Goal: Check status

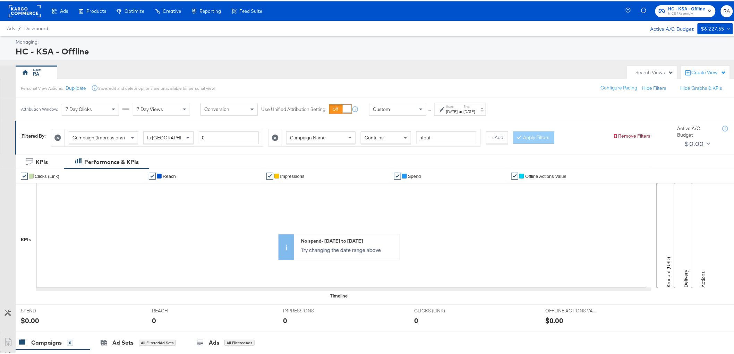
click at [473, 104] on div "Start: Mar 1st 2025 to End: Sep 29th 2025" at bounding box center [461, 108] width 29 height 10
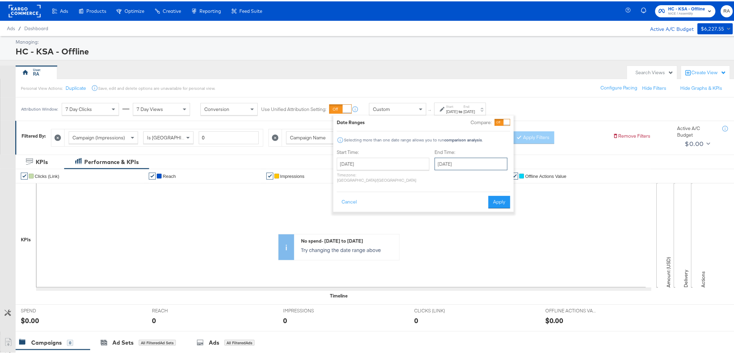
click at [471, 161] on input "September 29th 2025" at bounding box center [471, 163] width 73 height 12
click at [472, 236] on td "1" at bounding box center [478, 237] width 12 height 10
type input "[DATE]"
click at [499, 195] on button "Apply" at bounding box center [497, 201] width 22 height 12
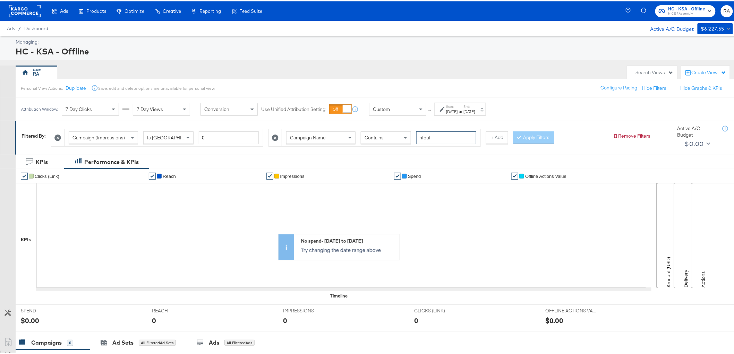
click at [453, 140] on input "hfouf" at bounding box center [446, 136] width 60 height 13
type input "national"
click at [518, 130] on div "Apply Filters" at bounding box center [534, 136] width 41 height 12
click at [546, 140] on button "Apply Filters" at bounding box center [534, 136] width 41 height 12
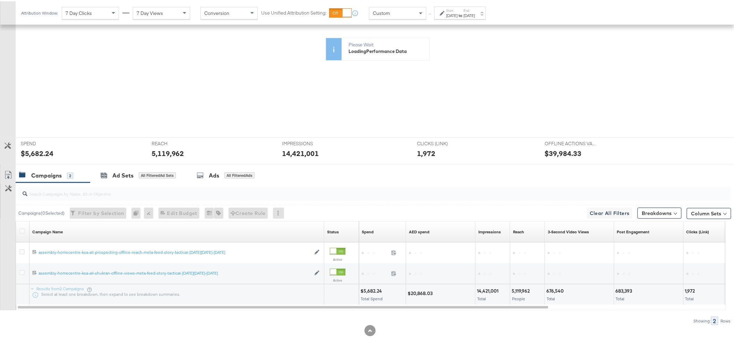
scroll to position [162, 0]
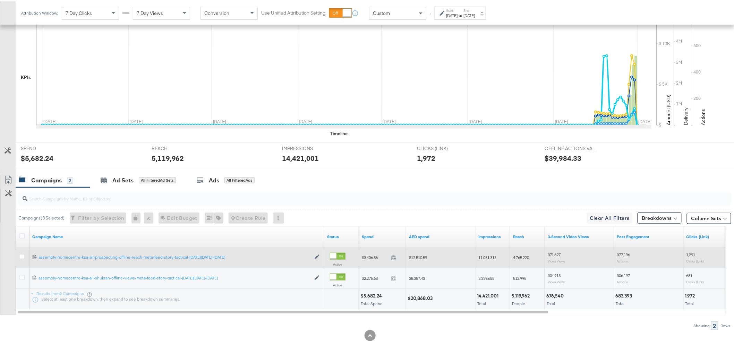
click at [421, 254] on span "$12,510.59" at bounding box center [418, 256] width 18 height 5
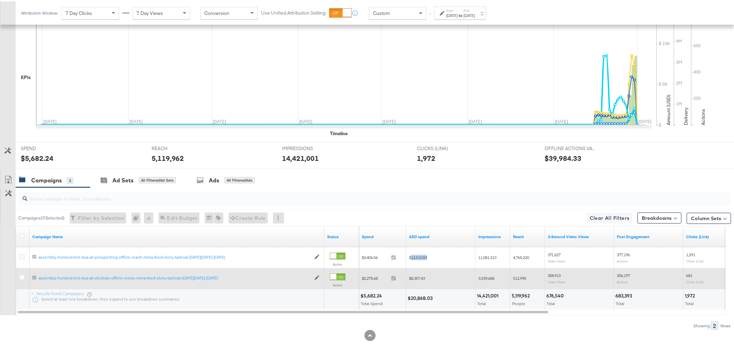
copy span "12,510.59"
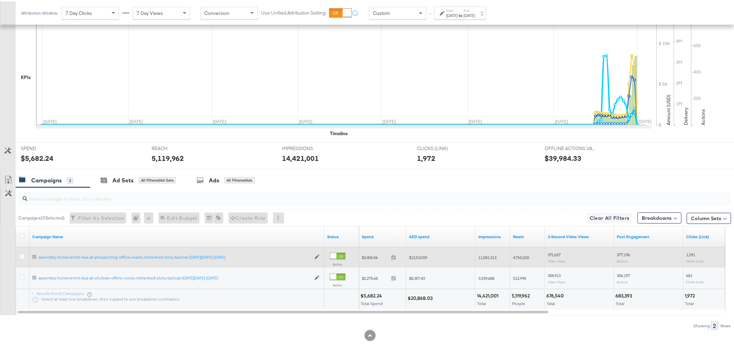
click at [487, 255] on span "11,081,313" at bounding box center [488, 256] width 18 height 5
copy span "11,081,313"
click at [525, 256] on span "4,765,220" at bounding box center [521, 256] width 16 height 5
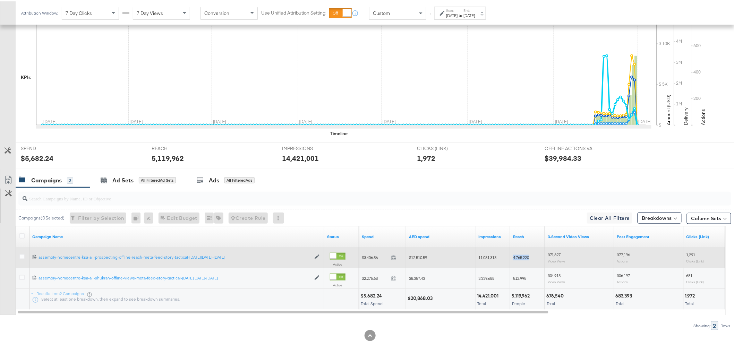
copy span "4,765,220"
click at [558, 255] on span "371,627" at bounding box center [554, 253] width 13 height 5
copy span "371,627"
click at [630, 254] on span "377,196" at bounding box center [623, 253] width 13 height 5
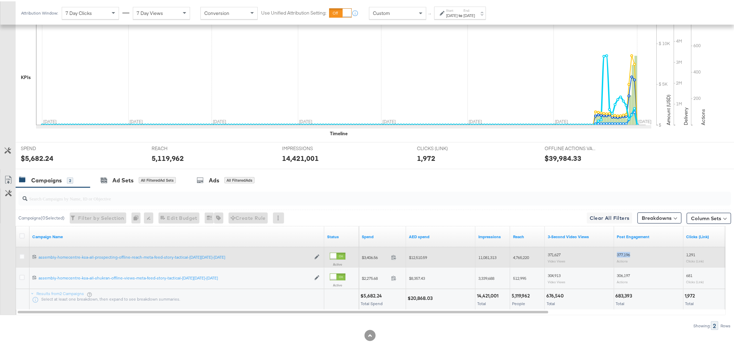
click at [630, 254] on span "377,196" at bounding box center [623, 253] width 13 height 5
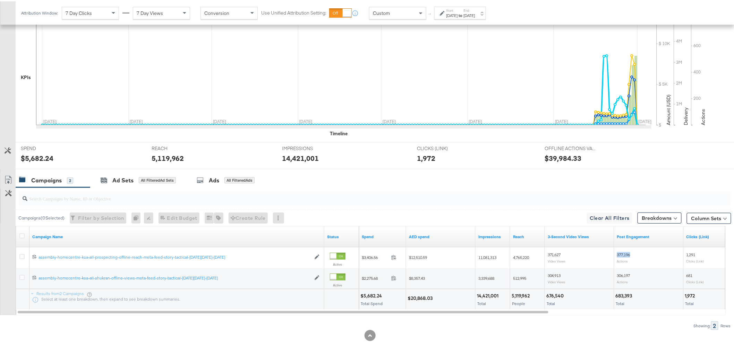
copy span "377,196"
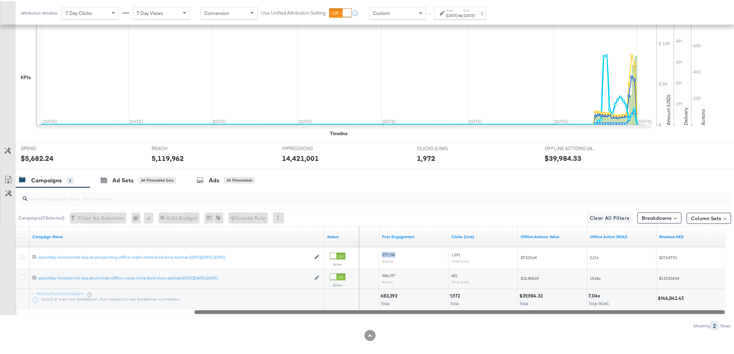
drag, startPoint x: 517, startPoint y: 309, endPoint x: 720, endPoint y: 291, distance: 203.1
click at [728, 296] on div "KPIs Performance & KPIs Customize KPIs ✔ Clicks (Link) ✔ Reach ✔ Impressions ✔ …" at bounding box center [370, 175] width 740 height 369
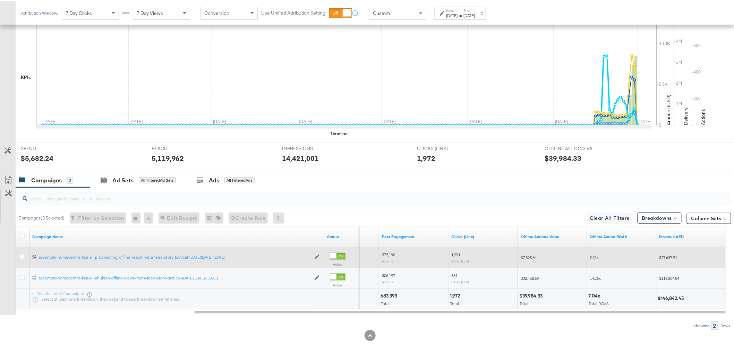
click at [677, 256] on span "$27,637.91" at bounding box center [669, 256] width 18 height 5
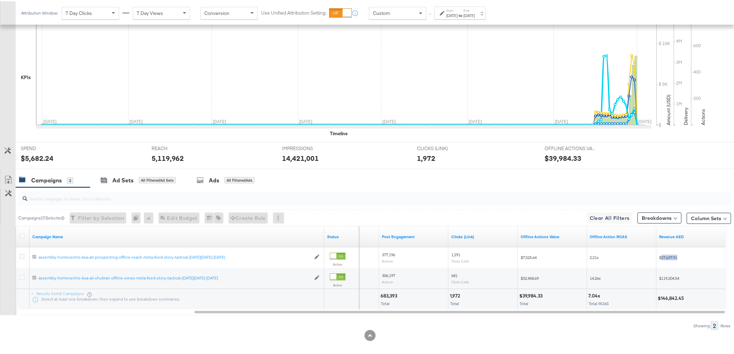
copy span "27,637.91"
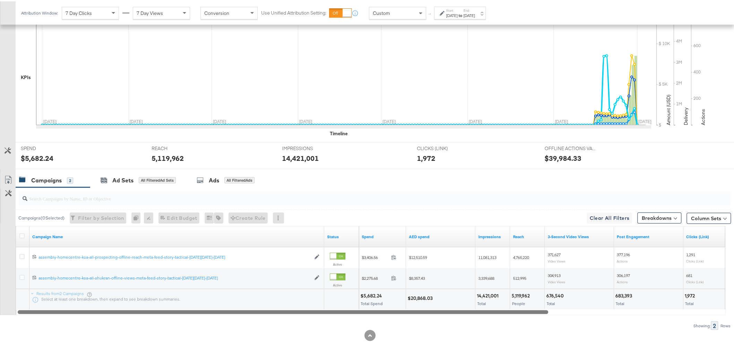
drag, startPoint x: 413, startPoint y: 310, endPoint x: 186, endPoint y: 287, distance: 228.1
click at [186, 287] on div "Campaign Name Status Spend AED spend Impressions Reach 3-Second Video Views Pos…" at bounding box center [371, 269] width 710 height 89
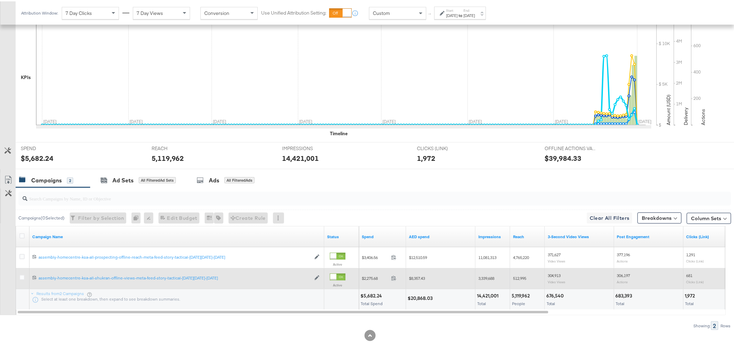
click at [419, 276] on span "$8,357.43" at bounding box center [417, 277] width 16 height 5
copy span "8,357.43"
click at [494, 275] on span "3,339,688" at bounding box center [487, 277] width 16 height 5
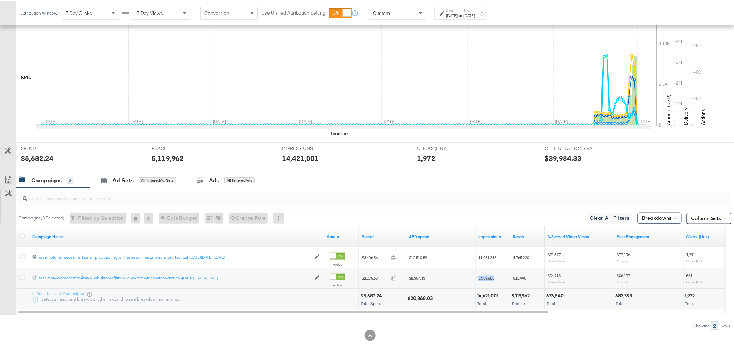
copy span "3,339,688"
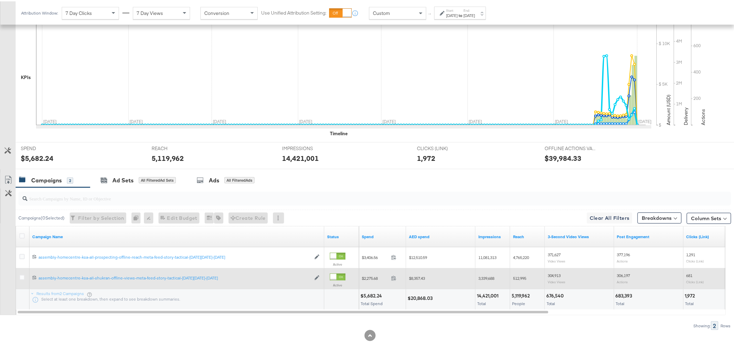
click at [524, 278] on span "512,995" at bounding box center [519, 277] width 13 height 5
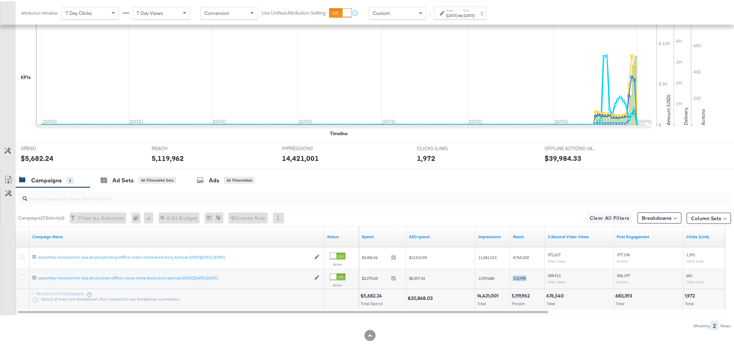
copy span "512,995"
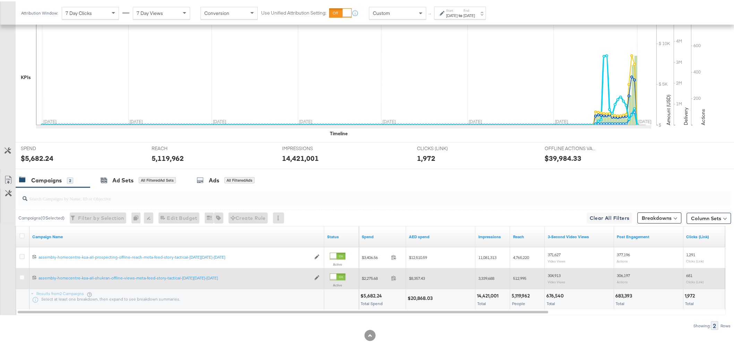
click at [553, 276] on span "304,913" at bounding box center [554, 274] width 13 height 5
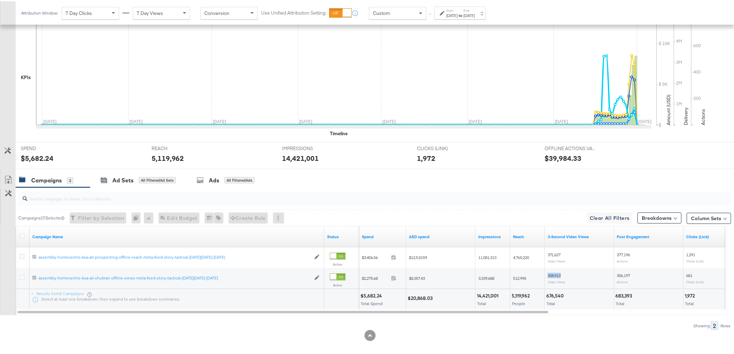
copy span "304,913"
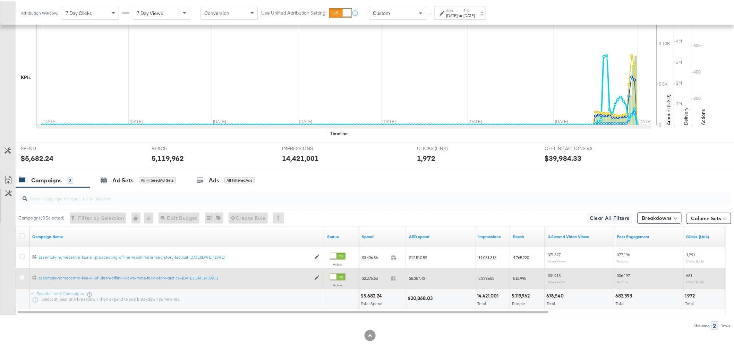
click at [622, 275] on span "306,197" at bounding box center [623, 274] width 13 height 5
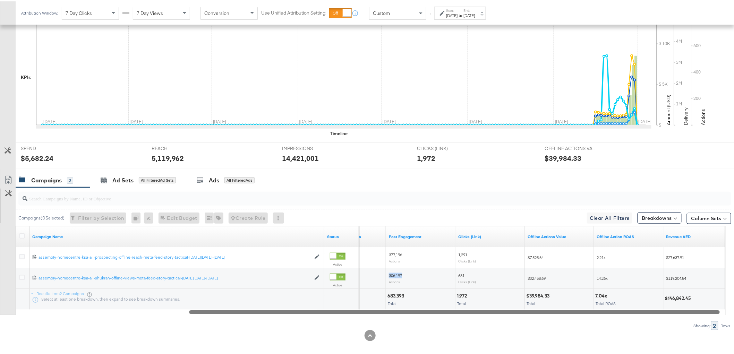
drag, startPoint x: 539, startPoint y: 312, endPoint x: 711, endPoint y: 301, distance: 172.8
click at [711, 301] on div "Campaign Name Status 3-Second Video Views Post Engagement Clicks (Link) Offline…" at bounding box center [371, 269] width 710 height 89
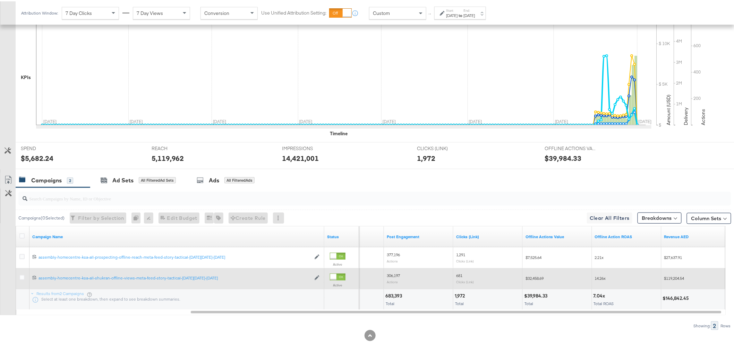
click at [680, 277] on span "$119,204.54" at bounding box center [675, 277] width 20 height 5
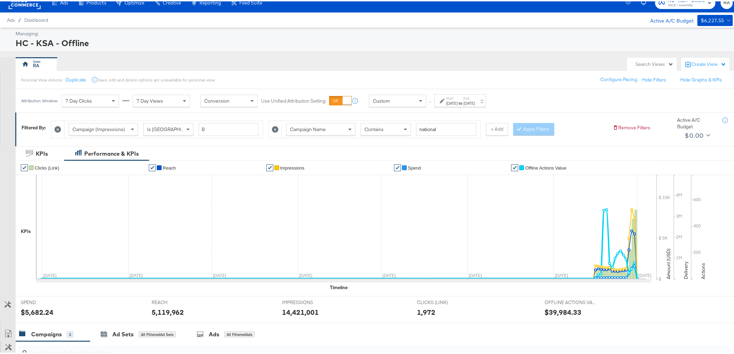
scroll to position [0, 0]
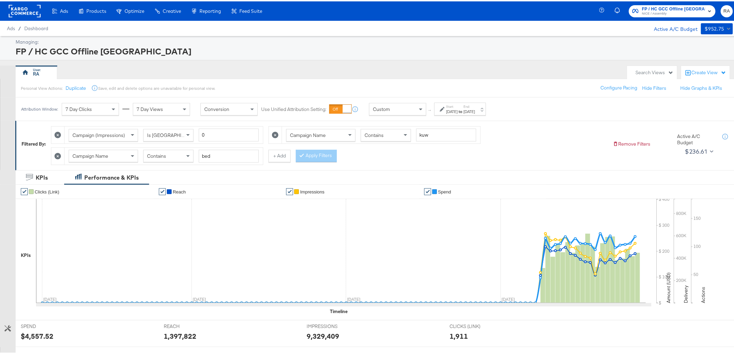
click at [458, 110] on div "[DATE]" at bounding box center [452, 111] width 11 height 6
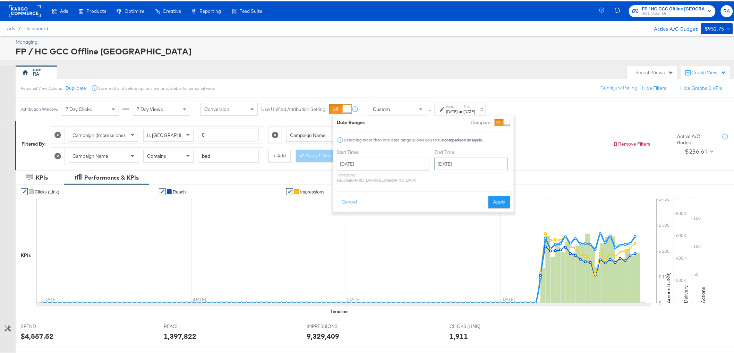
click at [459, 163] on input "[DATE]" at bounding box center [471, 163] width 73 height 12
click at [605, 110] on div "Attribution Window: 7 Day Clicks 7 Day Views Conversion Use Unified Attribution…" at bounding box center [370, 107] width 740 height 23
click at [556, 76] on div "RA" at bounding box center [320, 71] width 608 height 14
click at [560, 119] on div "Attribution Window: 7 Day Clicks 7 Day Views Conversion Use Unified Attribution…" at bounding box center [370, 107] width 740 height 23
click at [345, 195] on button "Cancel" at bounding box center [349, 201] width 25 height 12
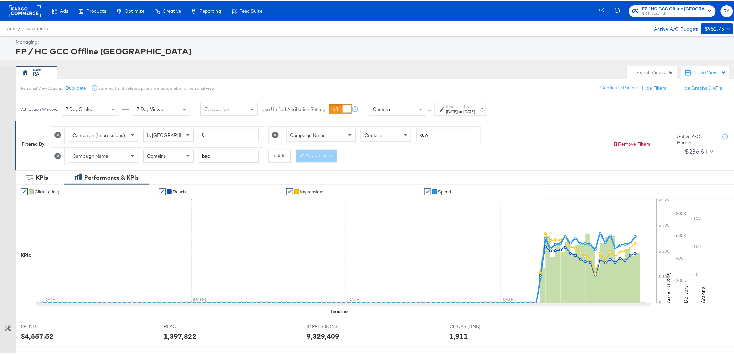
click at [475, 109] on div "[DATE]" at bounding box center [469, 111] width 11 height 6
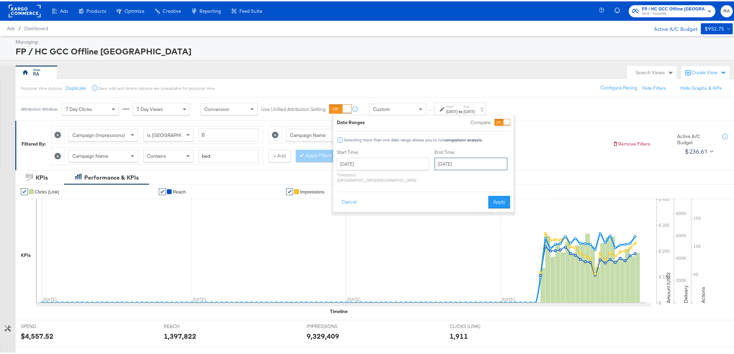
click at [470, 158] on input "[DATE]" at bounding box center [471, 163] width 73 height 12
click at [472, 236] on td "1" at bounding box center [478, 237] width 12 height 10
type input "[DATE]"
click at [493, 200] on button "Apply" at bounding box center [497, 201] width 22 height 12
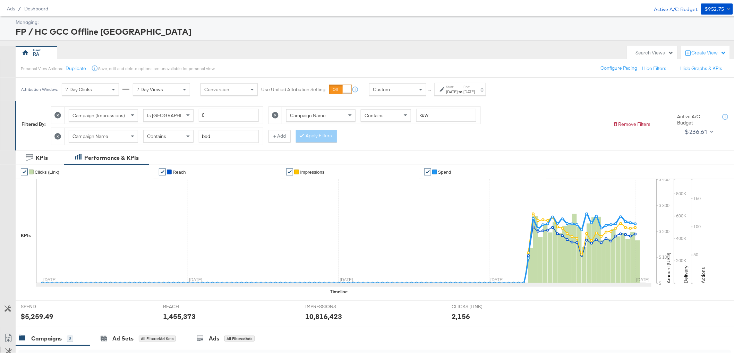
scroll to position [9, 0]
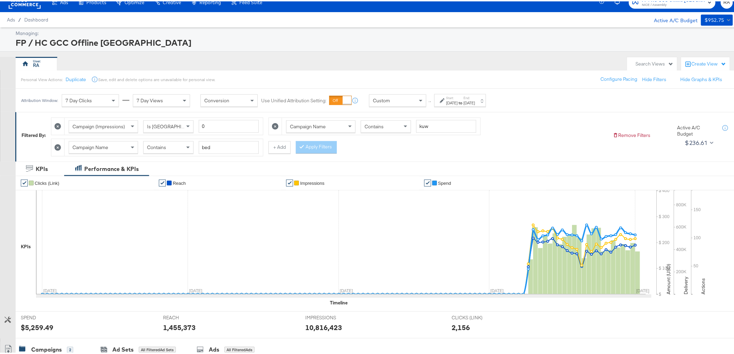
click at [464, 102] on strong "to" at bounding box center [461, 101] width 6 height 5
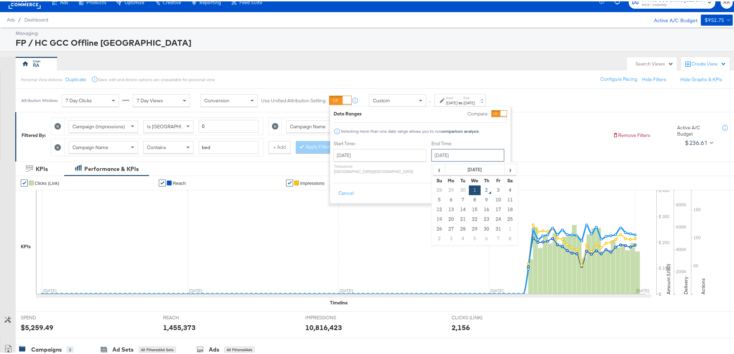
click at [446, 154] on input "[DATE]" at bounding box center [468, 154] width 73 height 12
click at [555, 102] on div "Attribution Window: 7 Day Clicks 7 Day Views Conversion Use Unified Attribution…" at bounding box center [370, 98] width 740 height 23
